Goal: Information Seeking & Learning: Learn about a topic

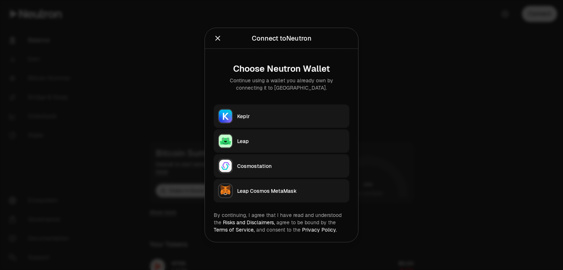
click at [255, 138] on div "Leap" at bounding box center [291, 141] width 108 height 7
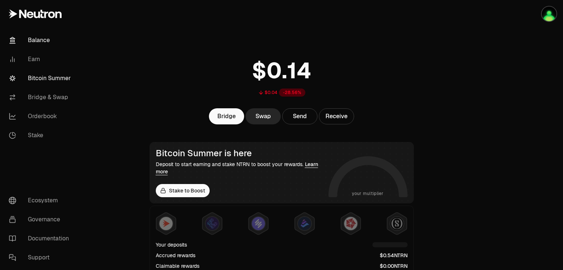
click at [56, 79] on link "Bitcoin Summer" at bounding box center [41, 78] width 76 height 19
